Goal: Information Seeking & Learning: Learn about a topic

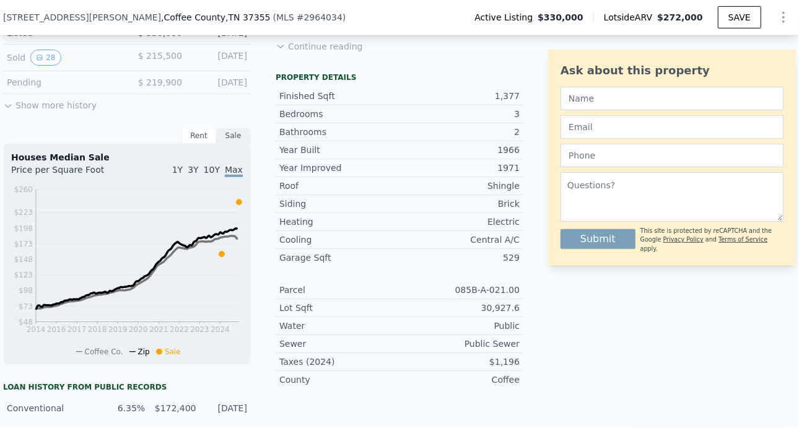
scroll to position [394, 0]
click at [50, 59] on button "28" at bounding box center [45, 57] width 30 height 16
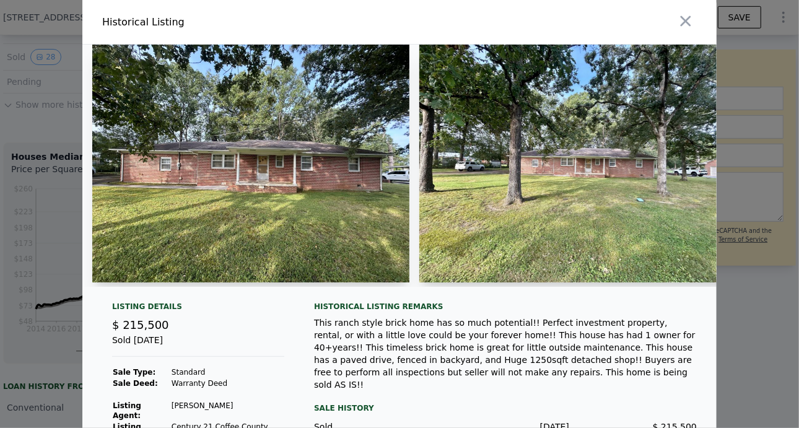
click at [231, 138] on img at bounding box center [250, 164] width 317 height 238
click at [258, 177] on img at bounding box center [250, 164] width 317 height 238
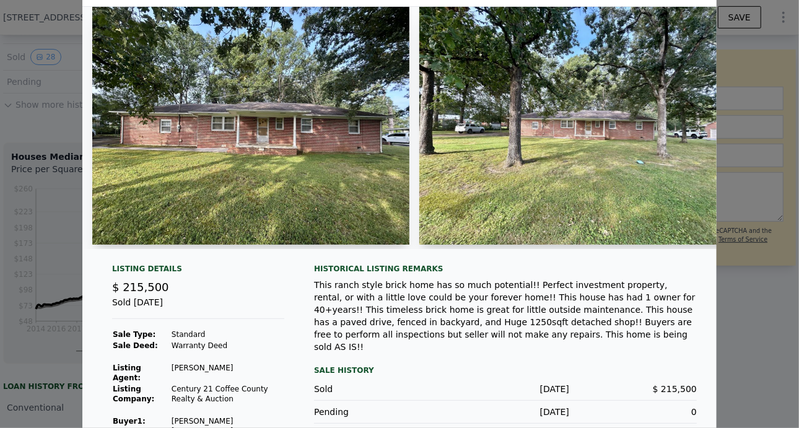
scroll to position [40, 0]
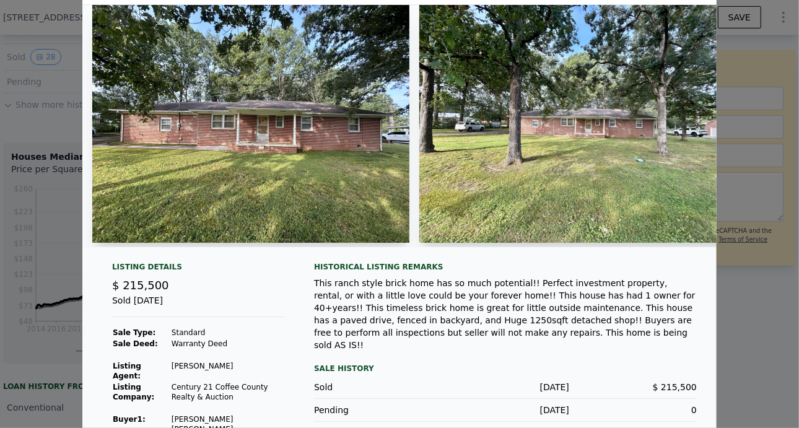
click at [533, 225] on img at bounding box center [578, 124] width 317 height 238
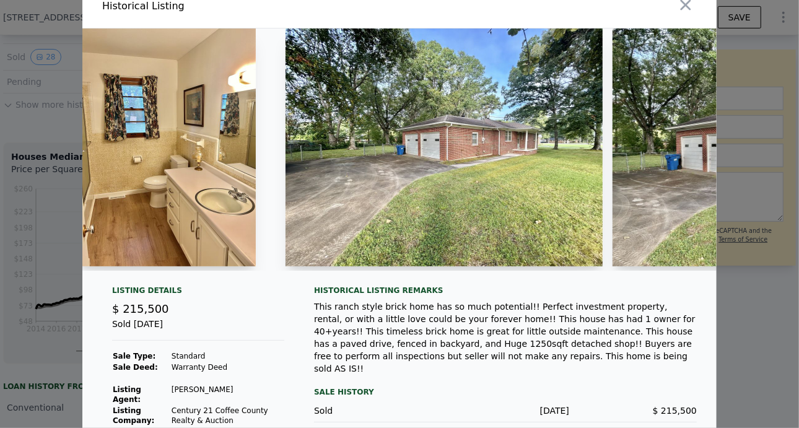
scroll to position [0, 5350]
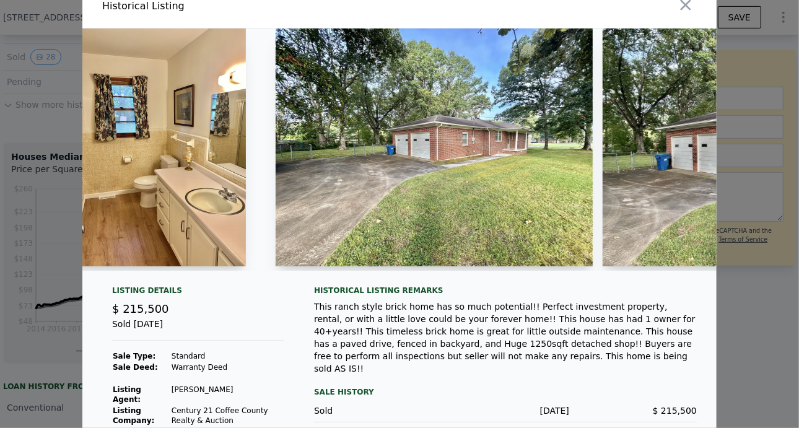
drag, startPoint x: 479, startPoint y: 267, endPoint x: 494, endPoint y: 263, distance: 15.3
click at [494, 263] on div at bounding box center [434, 150] width 317 height 242
click at [484, 234] on img at bounding box center [434, 148] width 317 height 238
click at [485, 268] on div at bounding box center [434, 150] width 317 height 242
drag, startPoint x: 488, startPoint y: 278, endPoint x: 496, endPoint y: 277, distance: 8.7
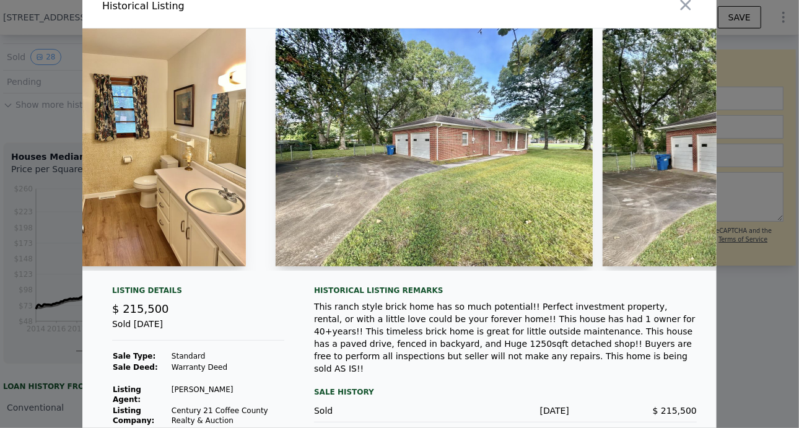
click at [496, 277] on div at bounding box center [399, 155] width 635 height 252
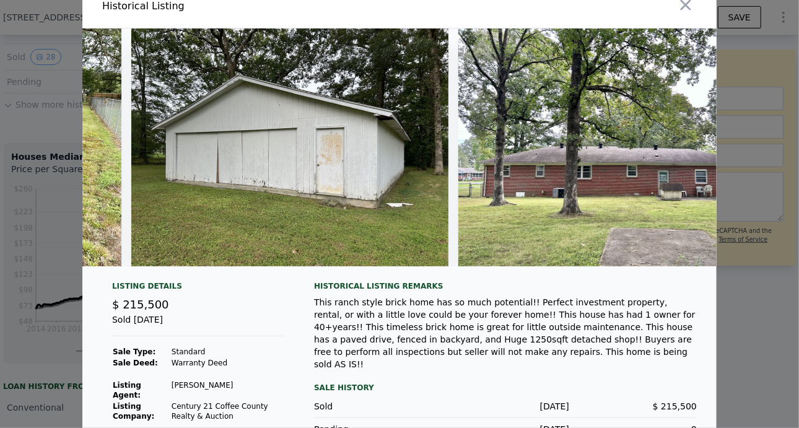
scroll to position [0, 8072]
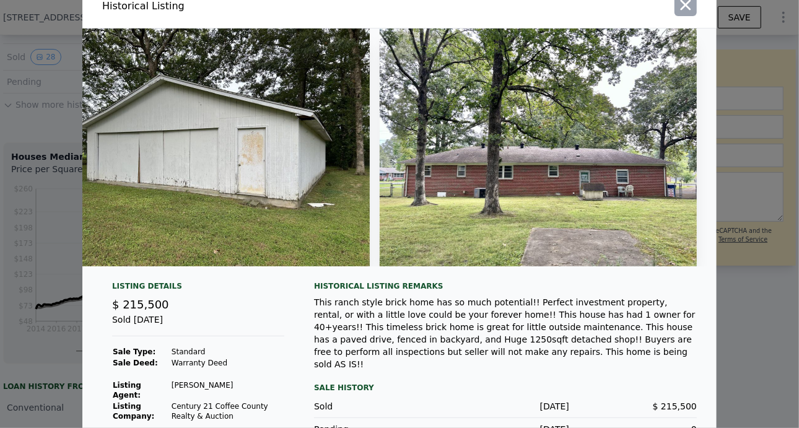
click at [682, 7] on icon "button" at bounding box center [685, 4] width 17 height 17
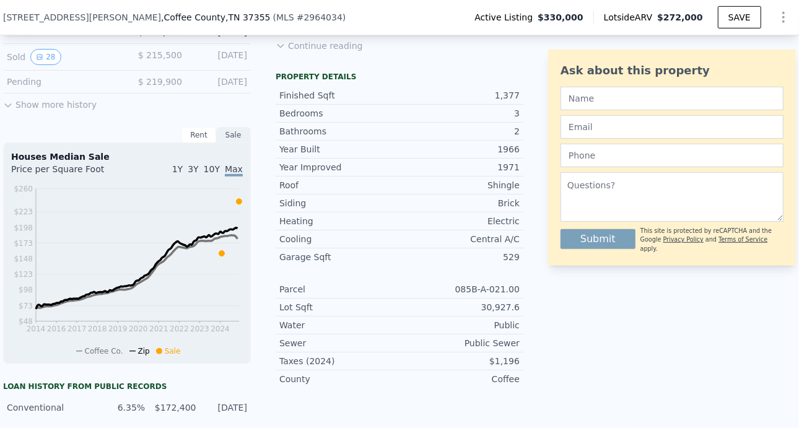
click at [687, 363] on div "Ask about this property Submit This site is protected by reCAPTCHA and the Goog…" at bounding box center [672, 268] width 248 height 620
click at [211, 171] on span "10Y" at bounding box center [212, 169] width 16 height 10
click at [192, 174] on span "3Y" at bounding box center [193, 169] width 11 height 10
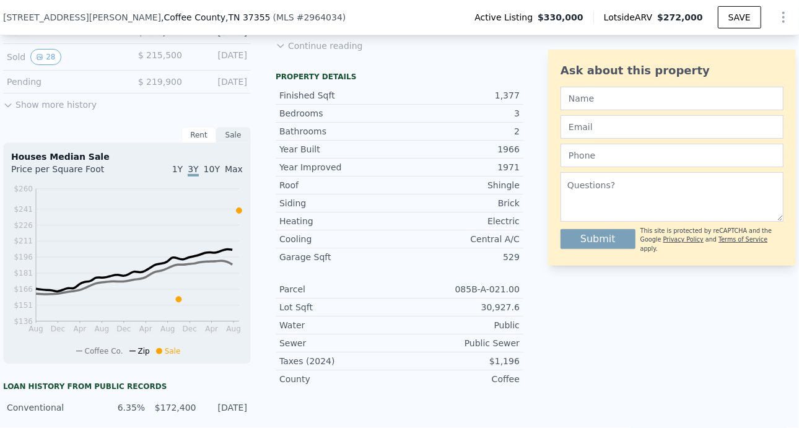
click at [181, 174] on span "1Y" at bounding box center [177, 169] width 11 height 10
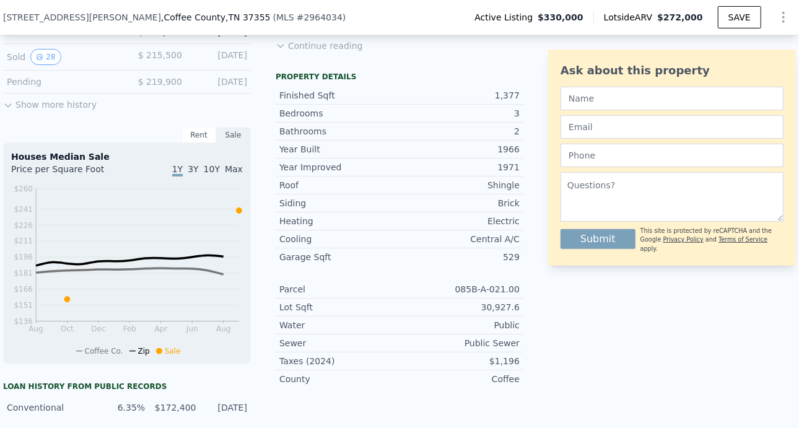
click at [196, 174] on span "3Y" at bounding box center [193, 169] width 11 height 10
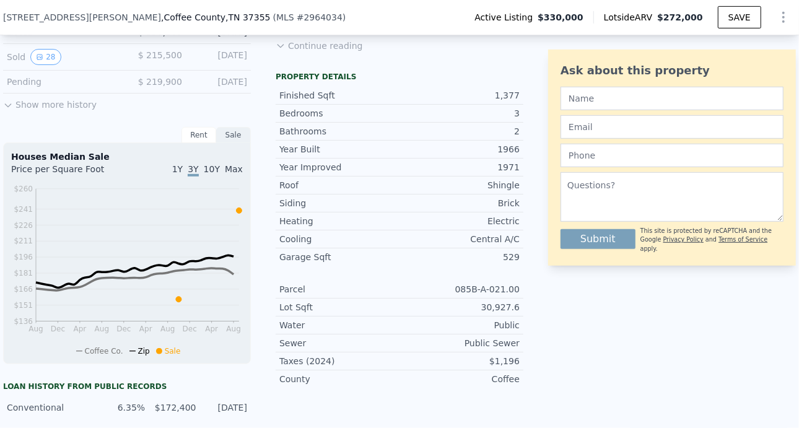
click at [631, 335] on div "Ask about this property Submit This site is protected by reCAPTCHA and the Goog…" at bounding box center [672, 268] width 248 height 620
